Goal: Information Seeking & Learning: Learn about a topic

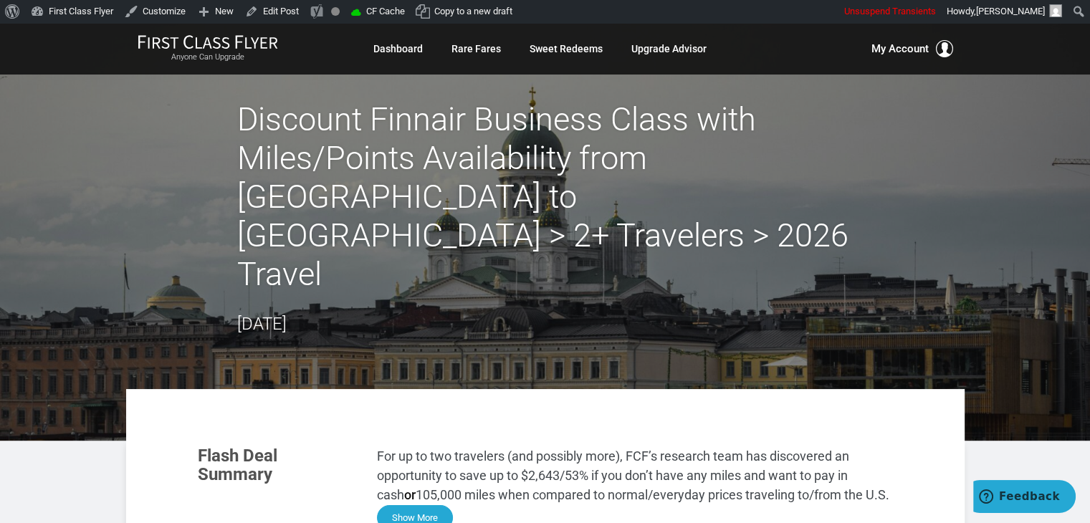
click at [423, 505] on button "Show More" at bounding box center [415, 517] width 76 height 25
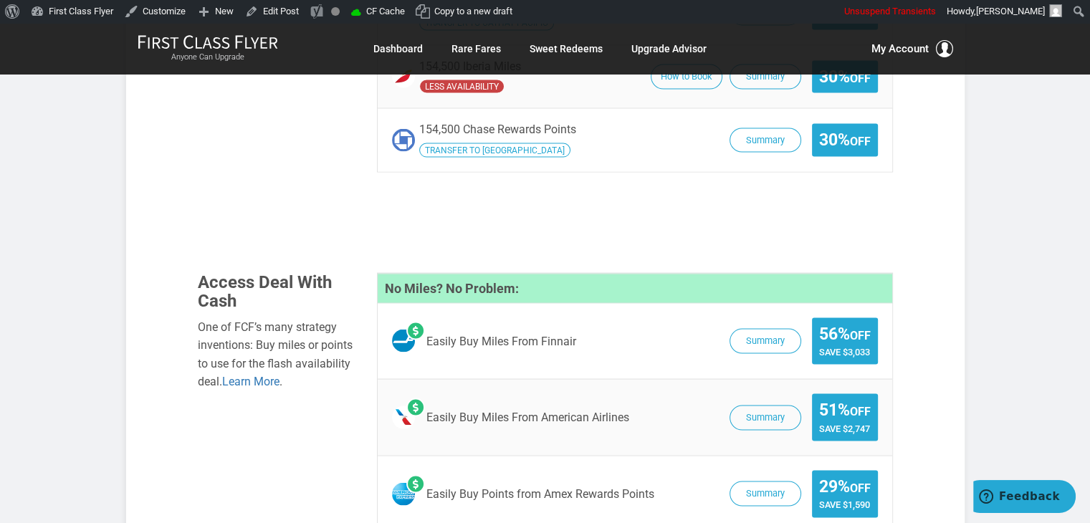
scroll to position [2652, 0]
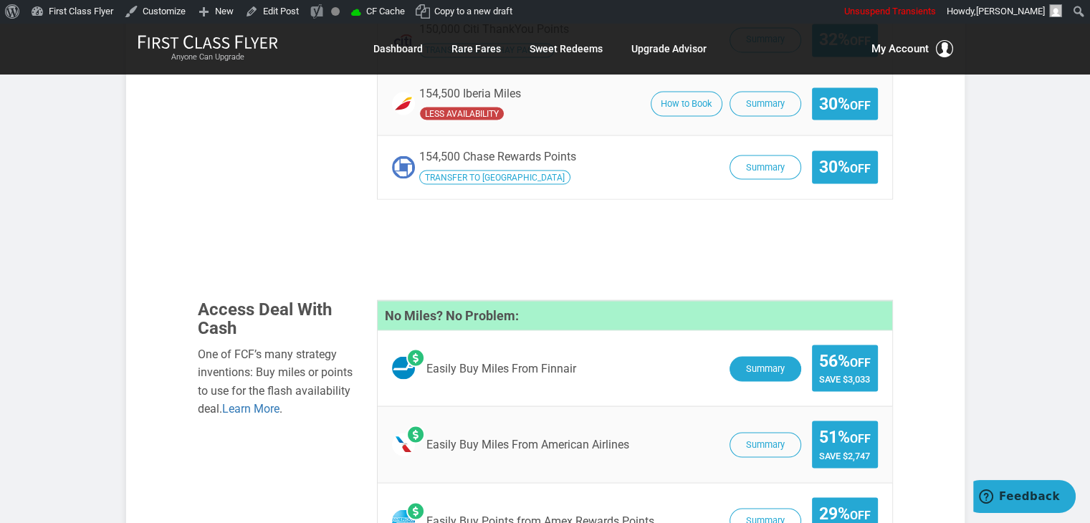
click at [761, 356] on button "Summary" at bounding box center [766, 368] width 72 height 25
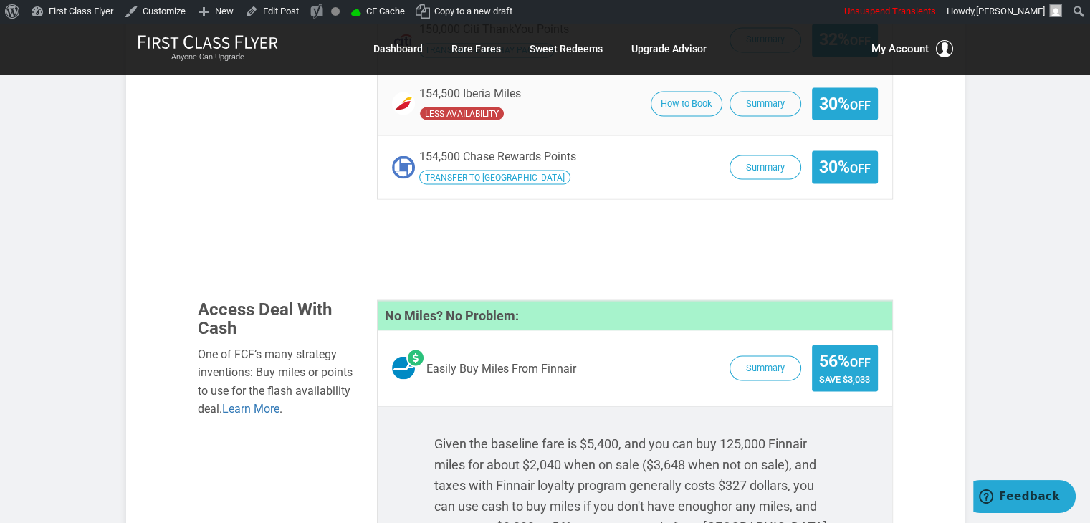
click at [774, 345] on span "Summary 56% Off Save $3,033" at bounding box center [800, 368] width 156 height 47
click at [774, 356] on button "Summary" at bounding box center [766, 368] width 72 height 25
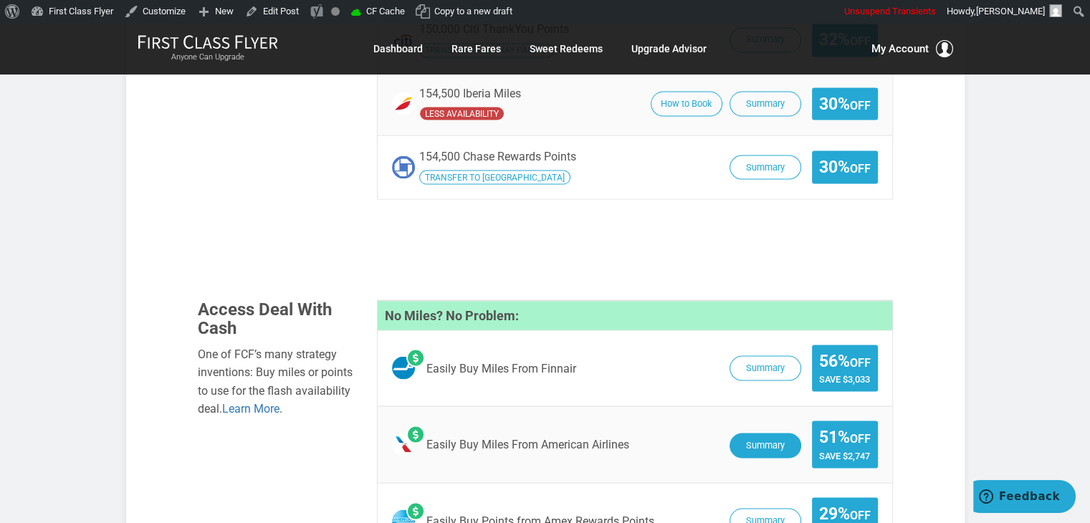
click at [761, 433] on button "Summary" at bounding box center [766, 445] width 72 height 25
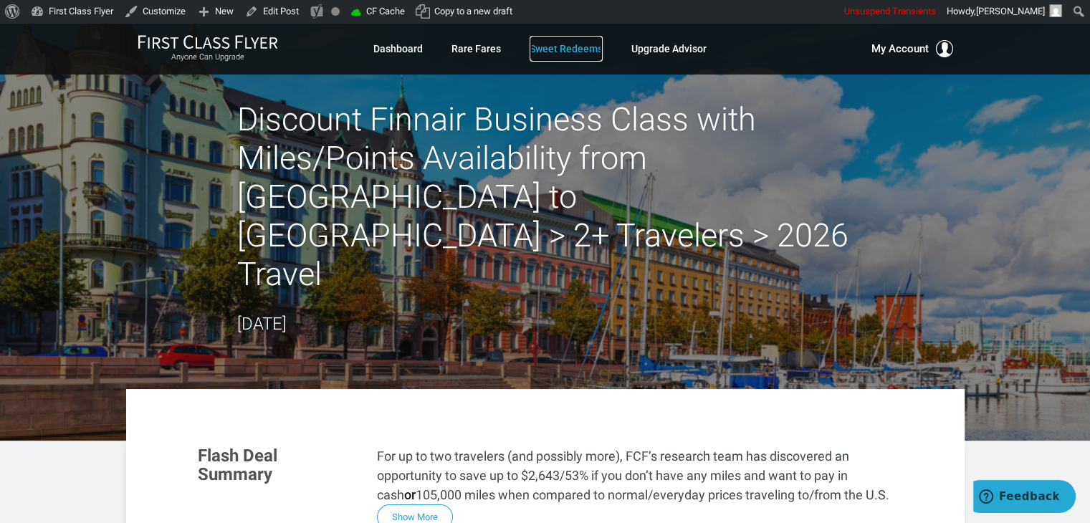
click at [589, 43] on link "Sweet Redeems" at bounding box center [566, 49] width 73 height 26
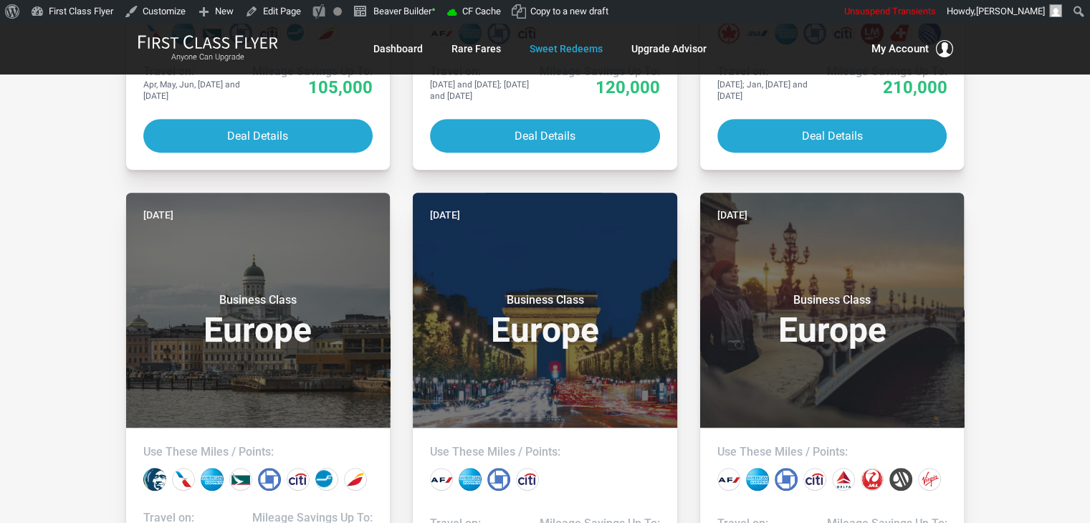
scroll to position [682, 0]
